Goal: Task Accomplishment & Management: Manage account settings

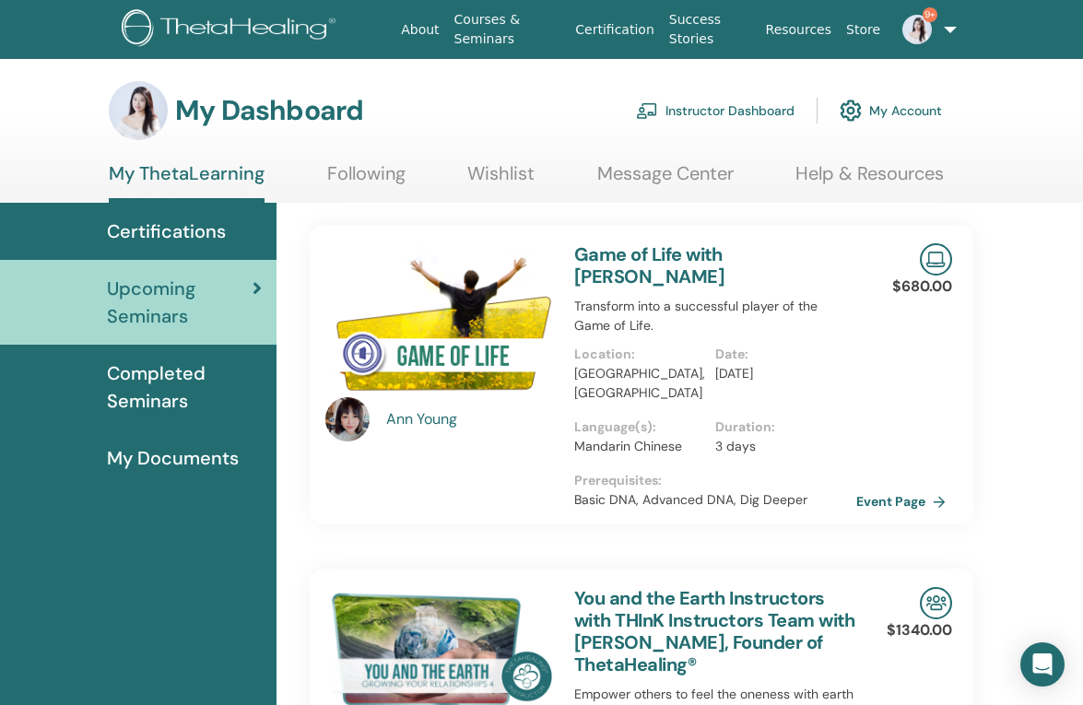
click at [719, 109] on link "Instructor Dashboard" at bounding box center [715, 110] width 158 height 41
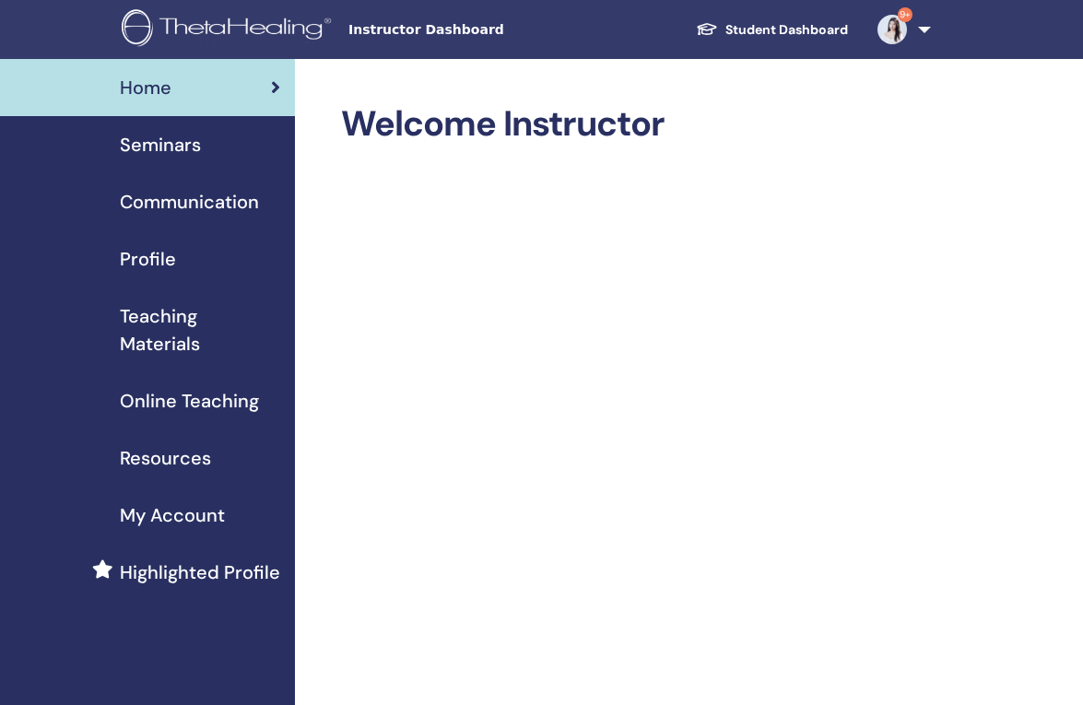
click at [178, 150] on span "Seminars" at bounding box center [160, 145] width 81 height 28
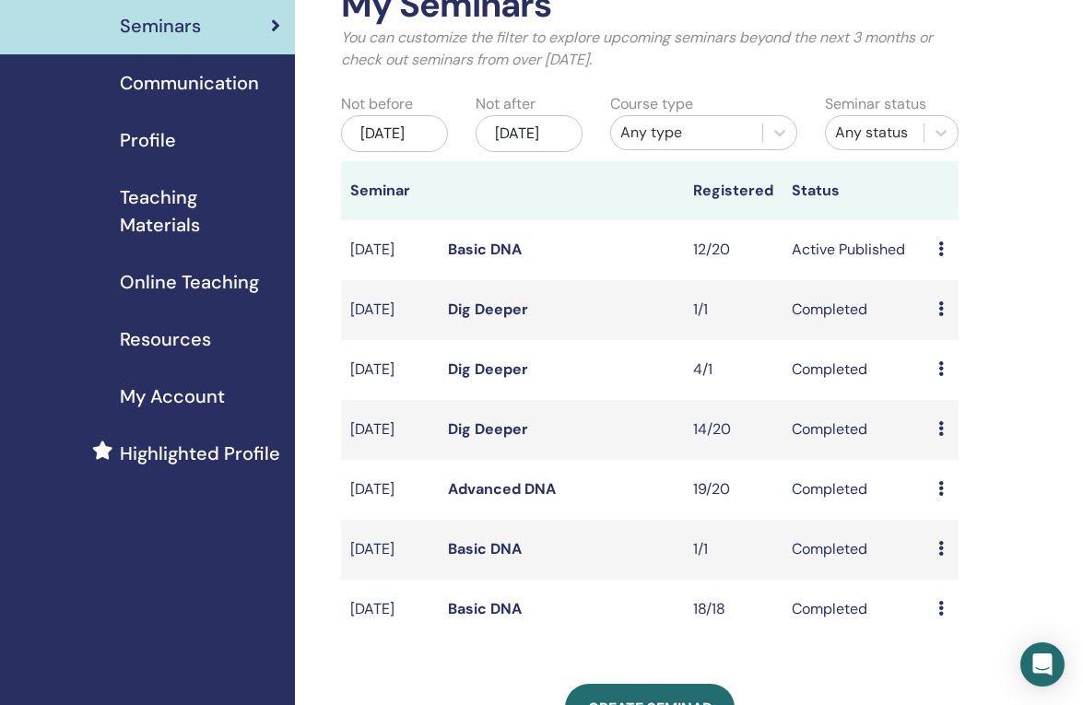
scroll to position [122, 0]
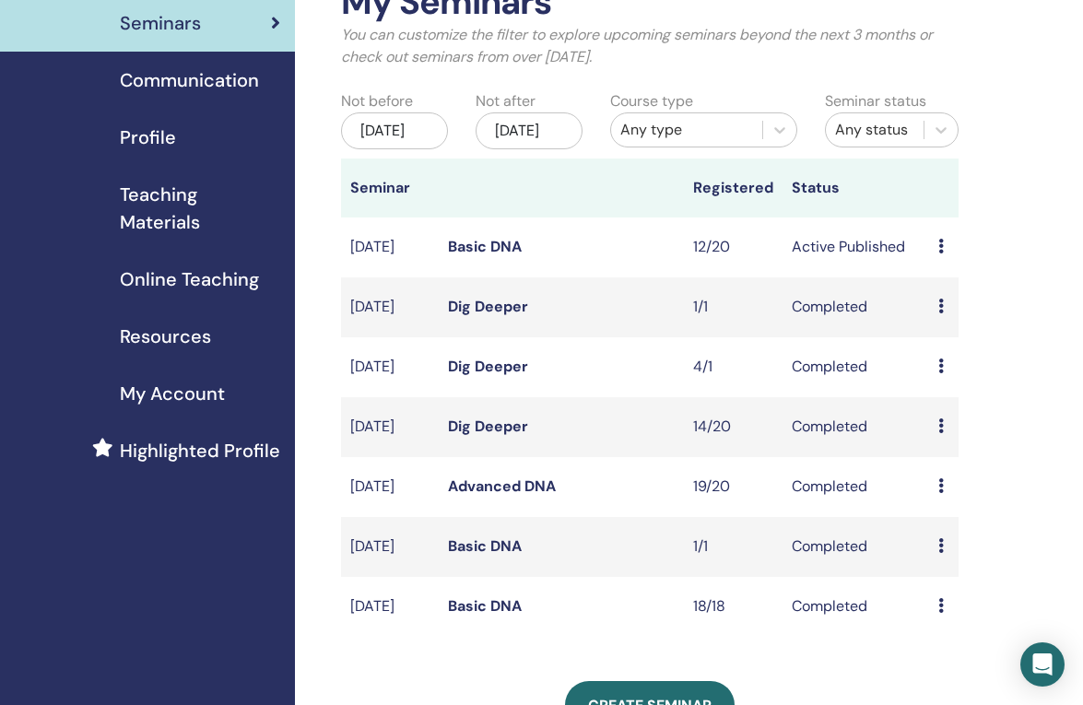
click at [479, 256] on link "Basic DNA" at bounding box center [485, 246] width 74 height 19
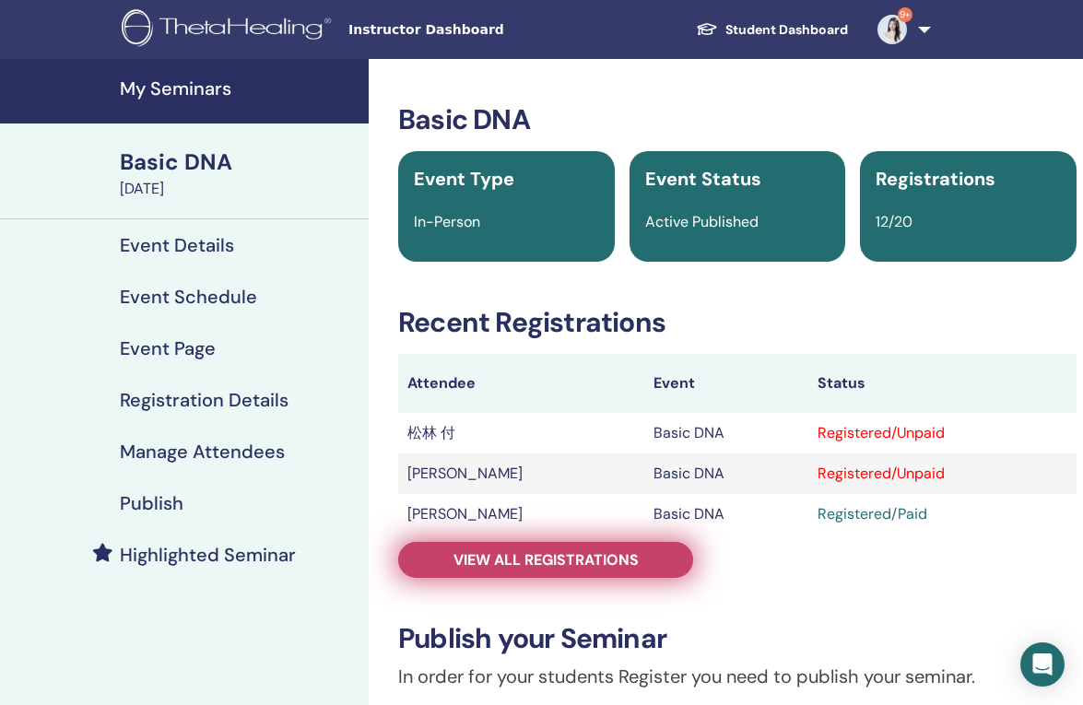
click at [508, 548] on link "View all registrations" at bounding box center [545, 560] width 295 height 36
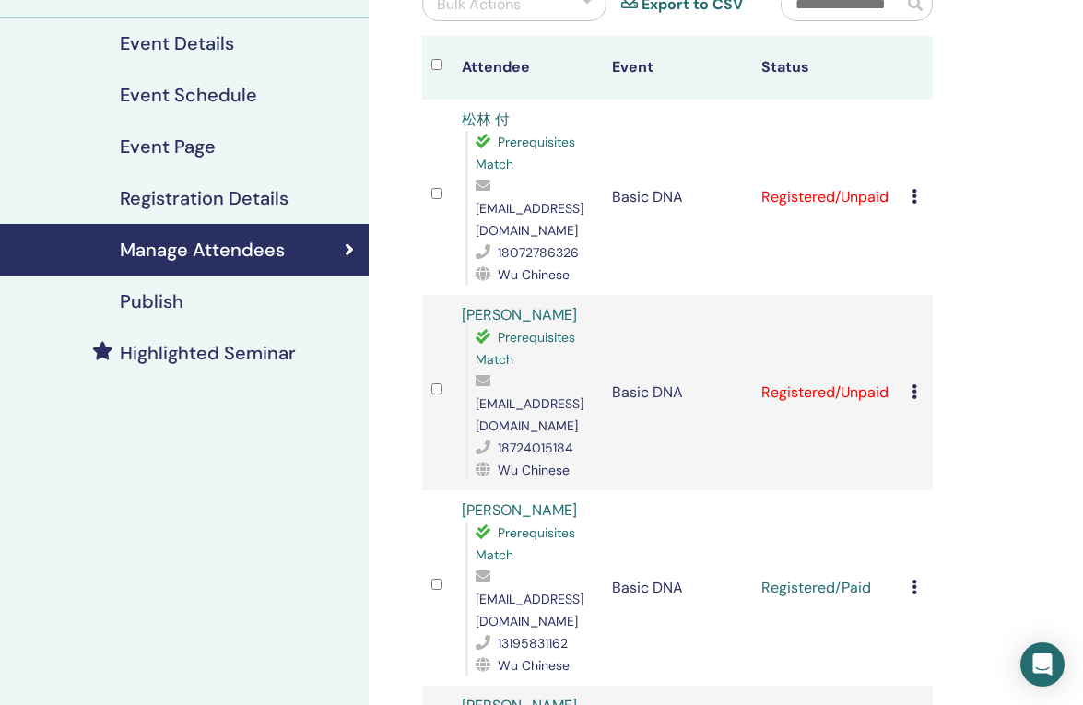
scroll to position [209, 0]
